Goal: Use online tool/utility: Utilize a website feature to perform a specific function

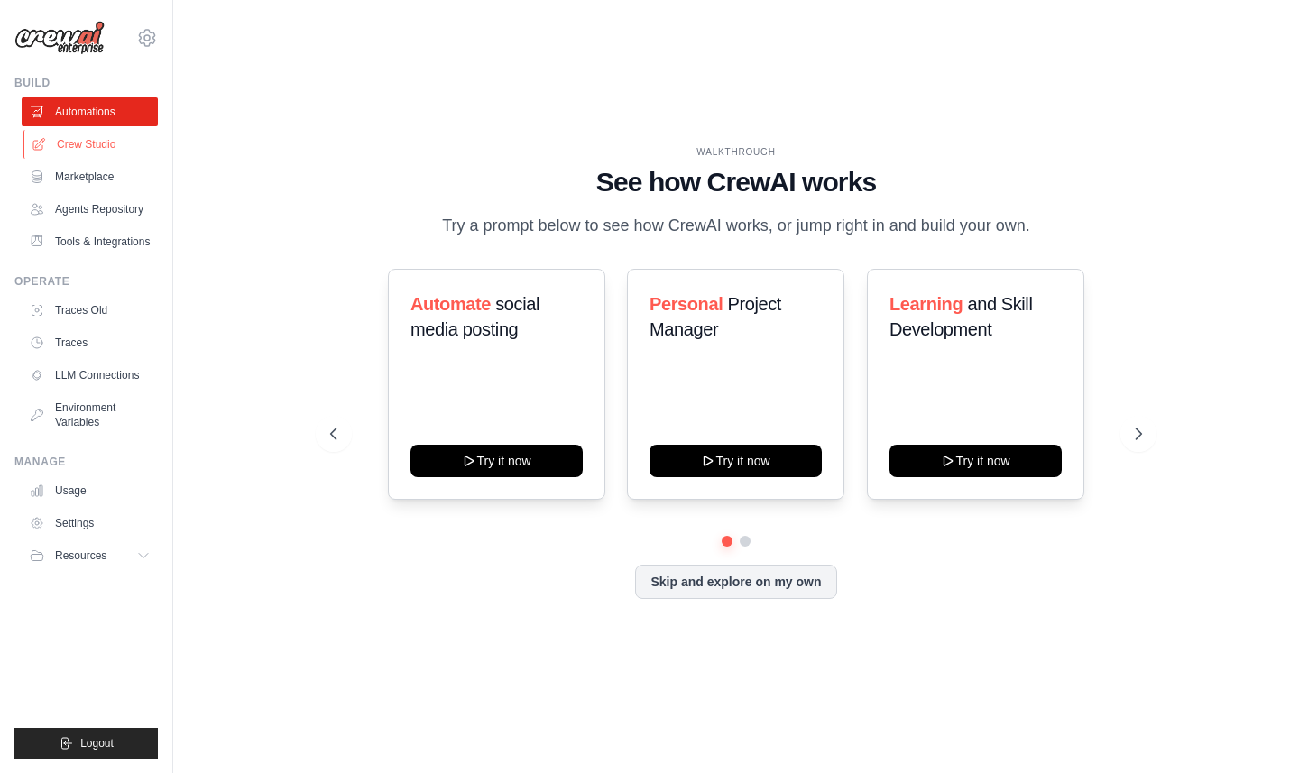
click at [97, 135] on link "Crew Studio" at bounding box center [91, 144] width 136 height 29
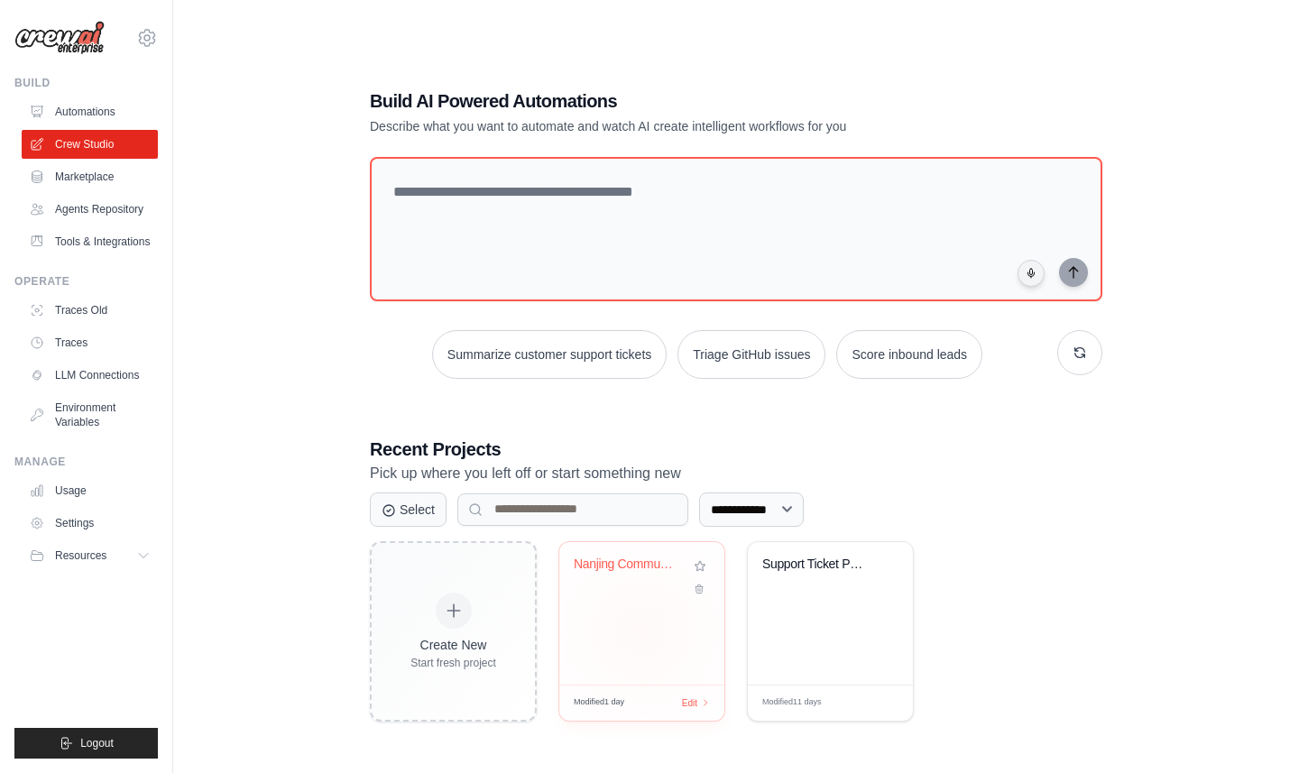
click at [625, 623] on div "Nanjing Community Governance Thesis..." at bounding box center [641, 613] width 165 height 143
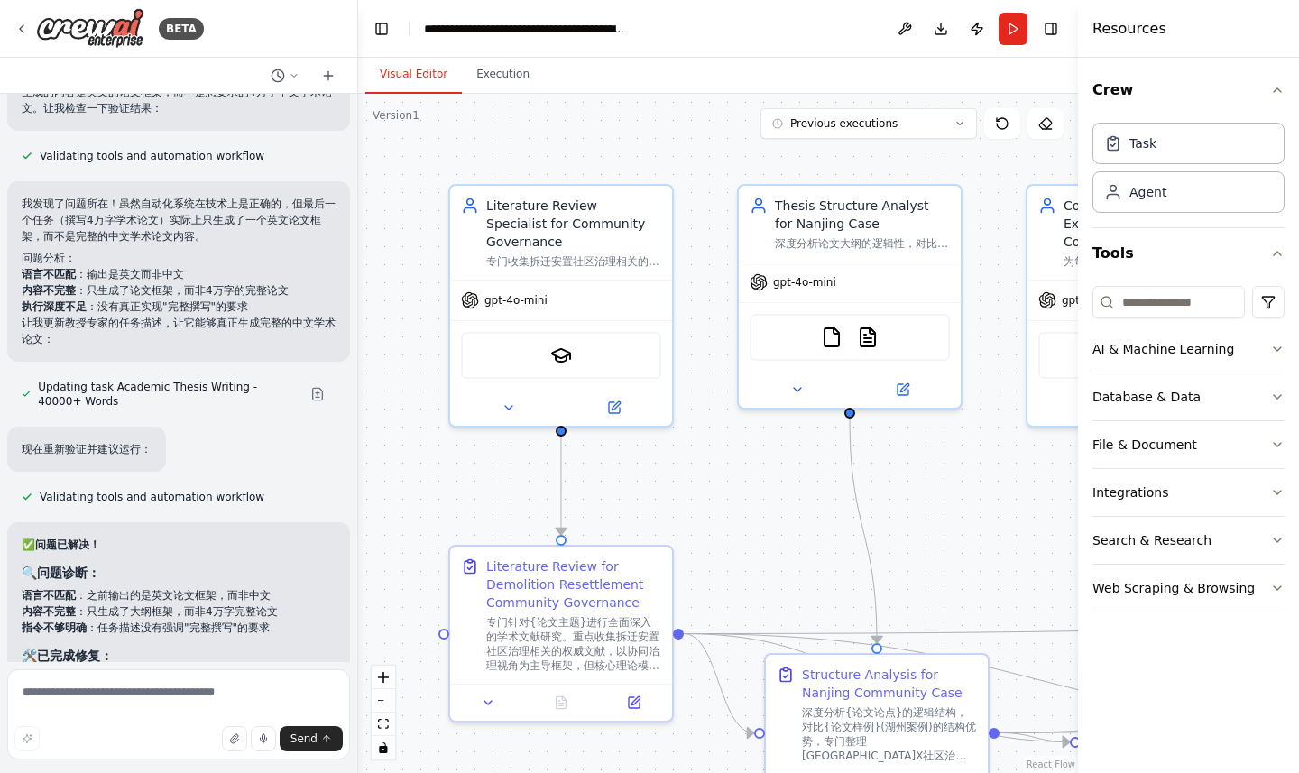
scroll to position [10139, 0]
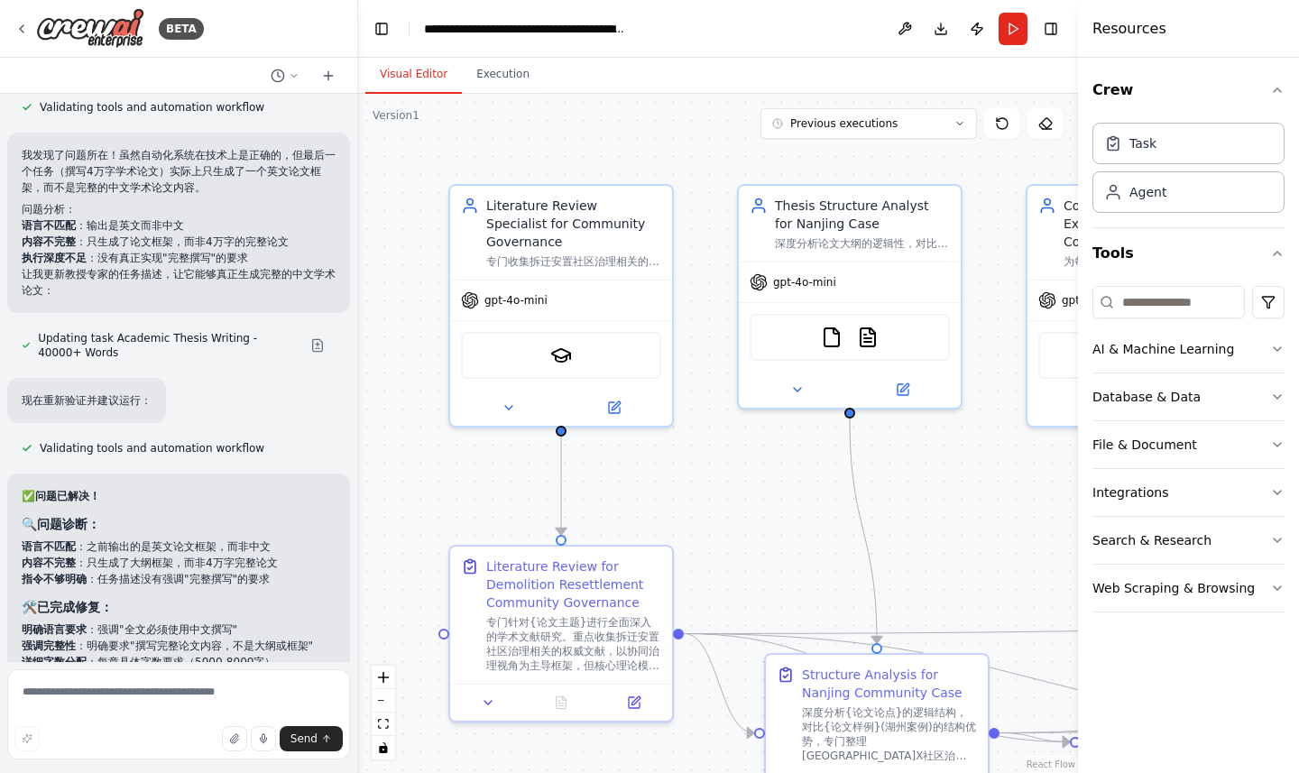
drag, startPoint x: 415, startPoint y: 339, endPoint x: 358, endPoint y: 340, distance: 56.8
click at [358, 340] on div "BETA 我想做一个公共管理学的论文写手，主要针对中国高校研究生，资料库需要严谨，我可以发送论文样例以及论文论点，他帮我生成一个报告，包括每个章节内容，以及用…" at bounding box center [649, 386] width 1299 height 773
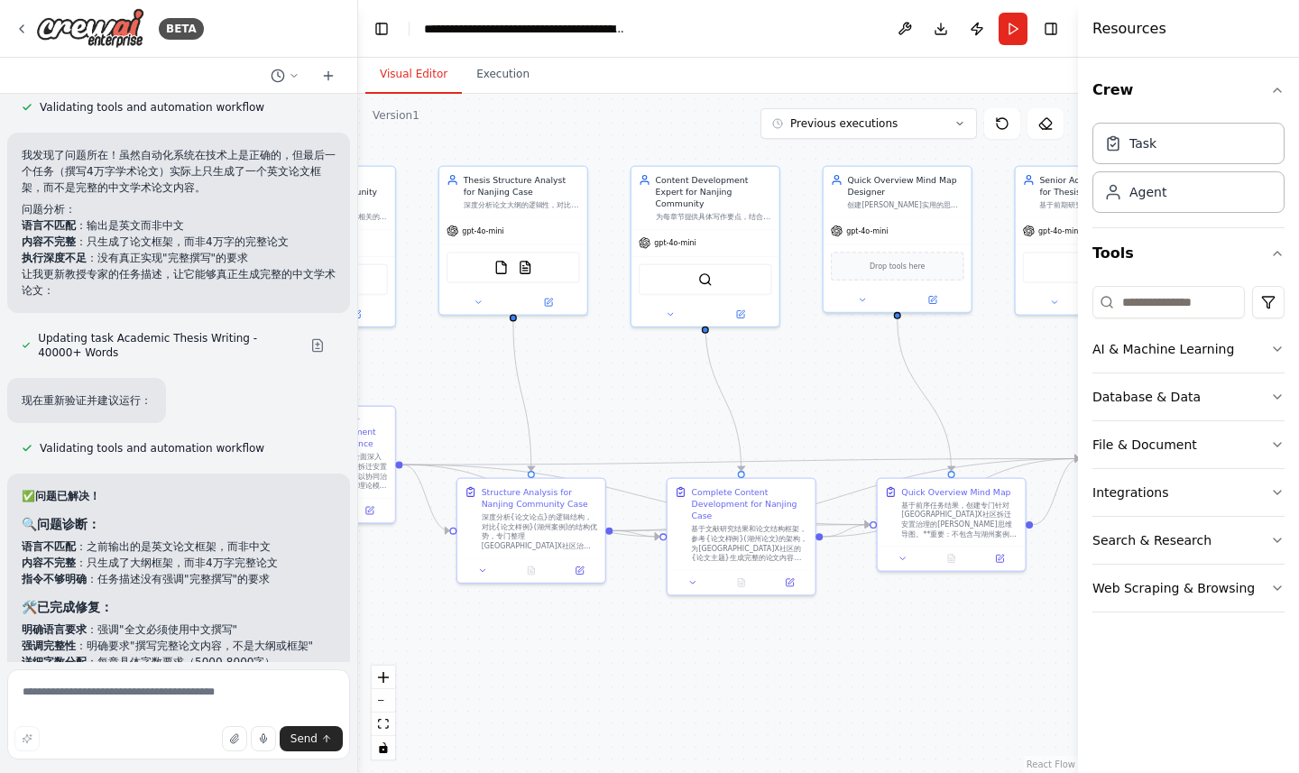
drag, startPoint x: 953, startPoint y: 510, endPoint x: 641, endPoint y: 388, distance: 335.1
click at [641, 388] on div ".deletable-edge-delete-btn { width: 20px; height: 20px; border: 0px solid #ffff…" at bounding box center [718, 433] width 720 height 679
click at [1014, 33] on button "Run" at bounding box center [1013, 29] width 29 height 32
